Goal: Task Accomplishment & Management: Manage account settings

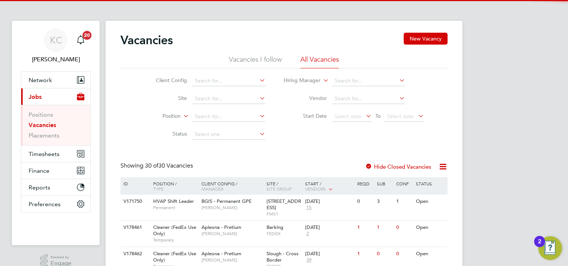
click at [49, 126] on link "Vacancies" at bounding box center [43, 125] width 28 height 7
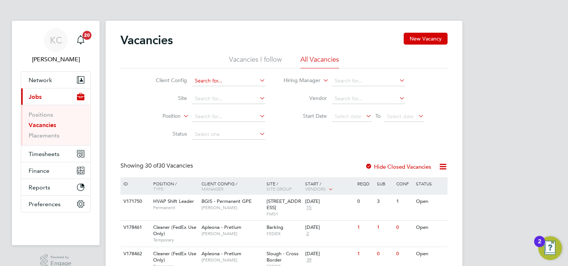
click at [233, 78] on input at bounding box center [228, 81] width 73 height 10
click at [229, 93] on li "Apleona - Pretium" at bounding box center [229, 91] width 74 height 10
type input "Apleona - Pretium"
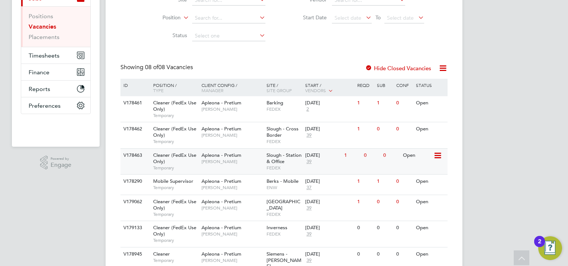
scroll to position [112, 0]
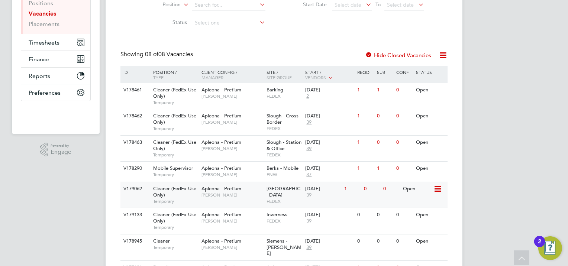
click at [323, 190] on div "[DATE]" at bounding box center [322, 189] width 35 height 6
click at [326, 188] on div "[DATE]" at bounding box center [322, 189] width 35 height 6
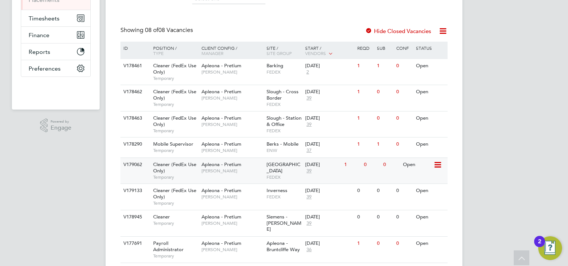
scroll to position [149, 0]
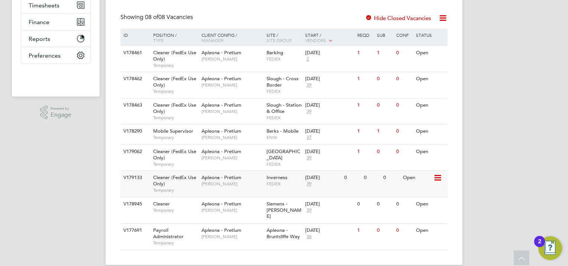
click at [318, 178] on div "[DATE]" at bounding box center [322, 178] width 35 height 6
click at [321, 228] on div "[DATE]" at bounding box center [322, 231] width 35 height 6
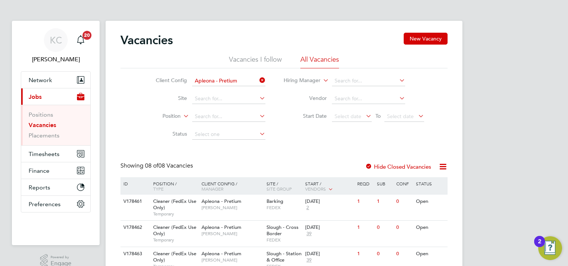
scroll to position [0, 0]
click at [258, 79] on icon at bounding box center [258, 80] width 0 height 10
click at [223, 80] on input at bounding box center [228, 81] width 73 height 10
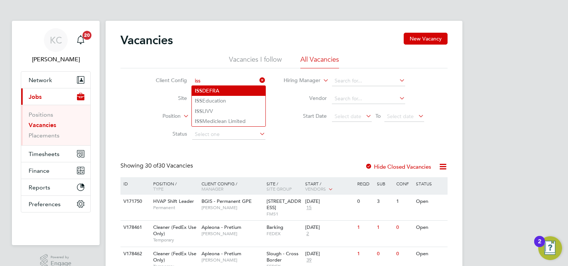
click at [222, 90] on li "ISS DEFRA" at bounding box center [229, 91] width 74 height 10
type input "ISS DEFRA"
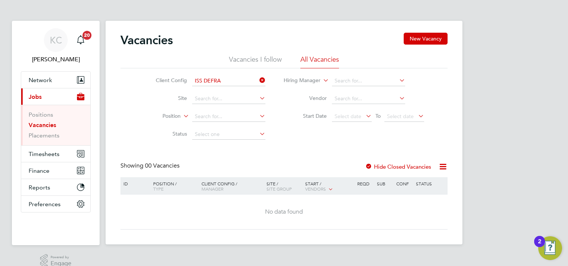
click at [258, 79] on icon at bounding box center [258, 80] width 0 height 10
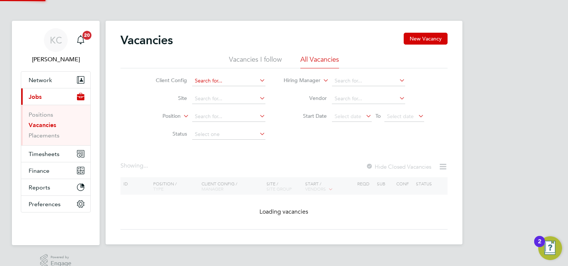
click at [252, 79] on input at bounding box center [228, 81] width 73 height 10
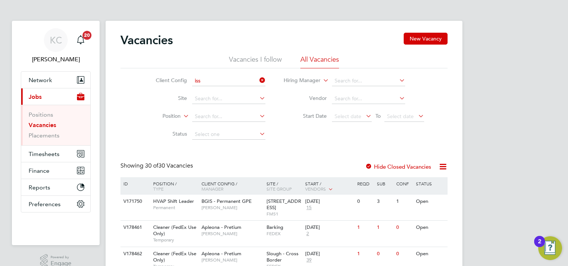
click at [223, 108] on li "ISS LIVV" at bounding box center [229, 111] width 74 height 10
type input "ISS LIVV"
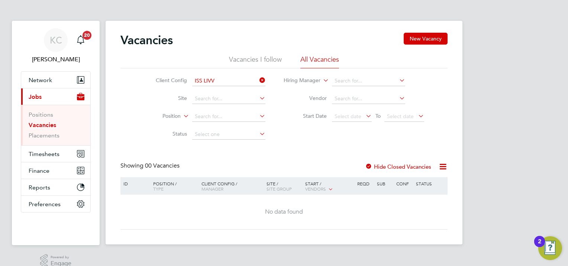
click at [258, 80] on icon at bounding box center [258, 80] width 0 height 10
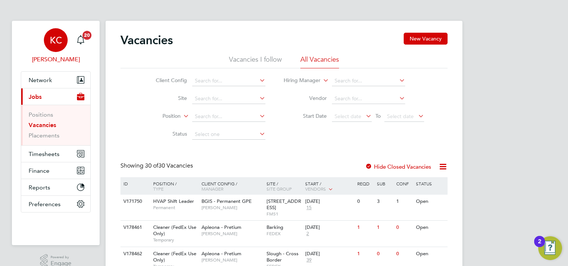
click at [61, 41] on span "KC" at bounding box center [56, 40] width 12 height 10
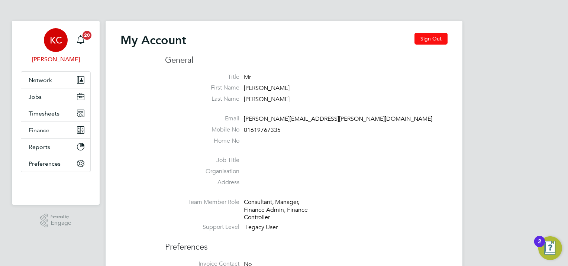
click at [439, 38] on button "Sign Out" at bounding box center [431, 39] width 33 height 12
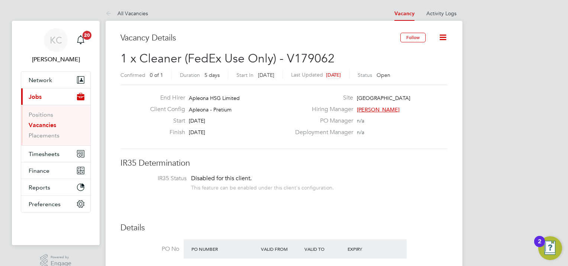
click at [445, 36] on icon at bounding box center [443, 37] width 9 height 9
click at [423, 81] on li "Followers" at bounding box center [425, 80] width 43 height 10
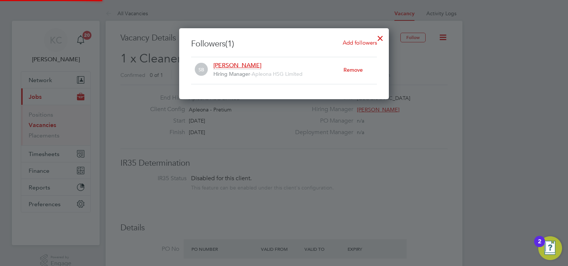
scroll to position [71, 210]
click at [381, 39] on div at bounding box center [380, 36] width 13 height 13
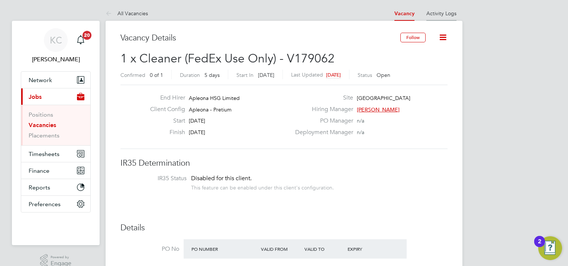
click at [445, 13] on link "Activity Logs" at bounding box center [442, 13] width 30 height 7
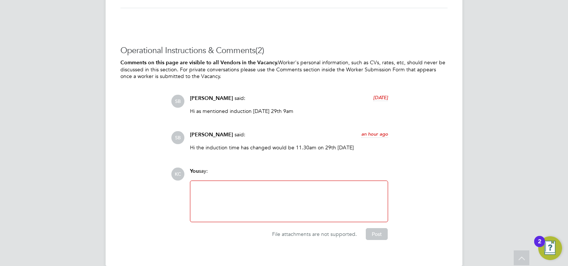
scroll to position [936, 0]
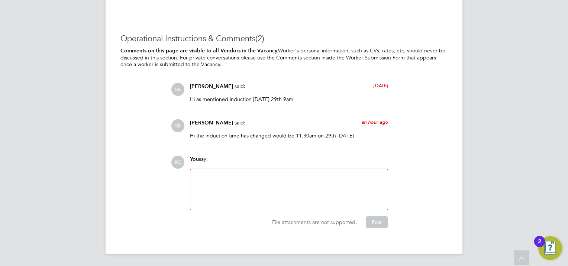
click at [223, 174] on div at bounding box center [289, 190] width 189 height 32
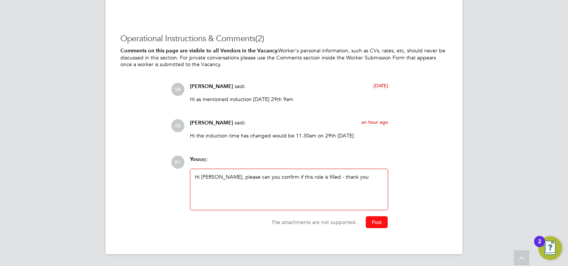
click at [385, 224] on button "Post" at bounding box center [377, 223] width 22 height 12
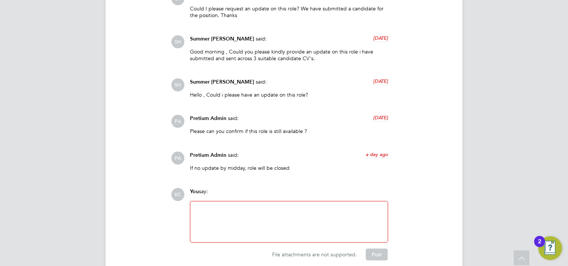
scroll to position [1110, 0]
